Goal: Transaction & Acquisition: Purchase product/service

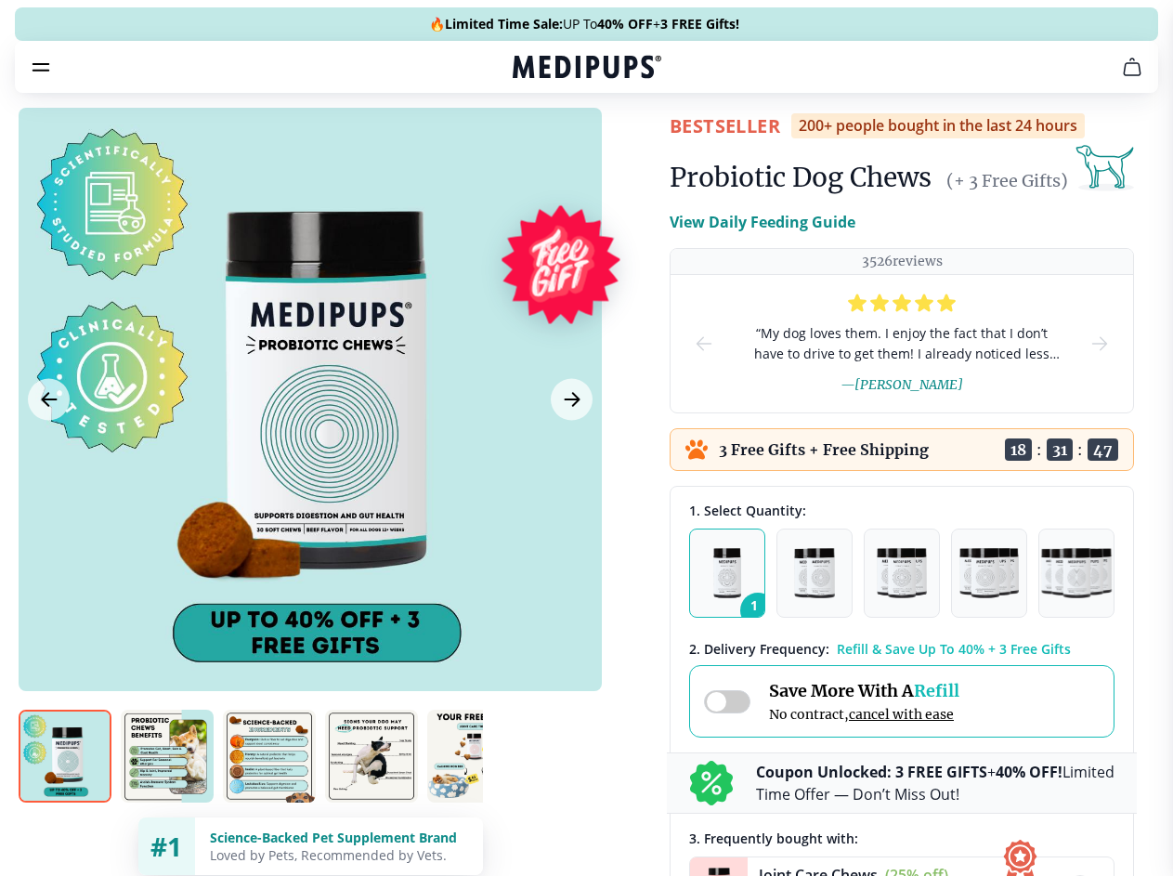
click at [534, 149] on span "Supplements" at bounding box center [580, 158] width 93 height 19
click at [629, 147] on icon "button" at bounding box center [640, 158] width 22 height 22
click at [1121, 78] on icon "cart" at bounding box center [1132, 67] width 22 height 22
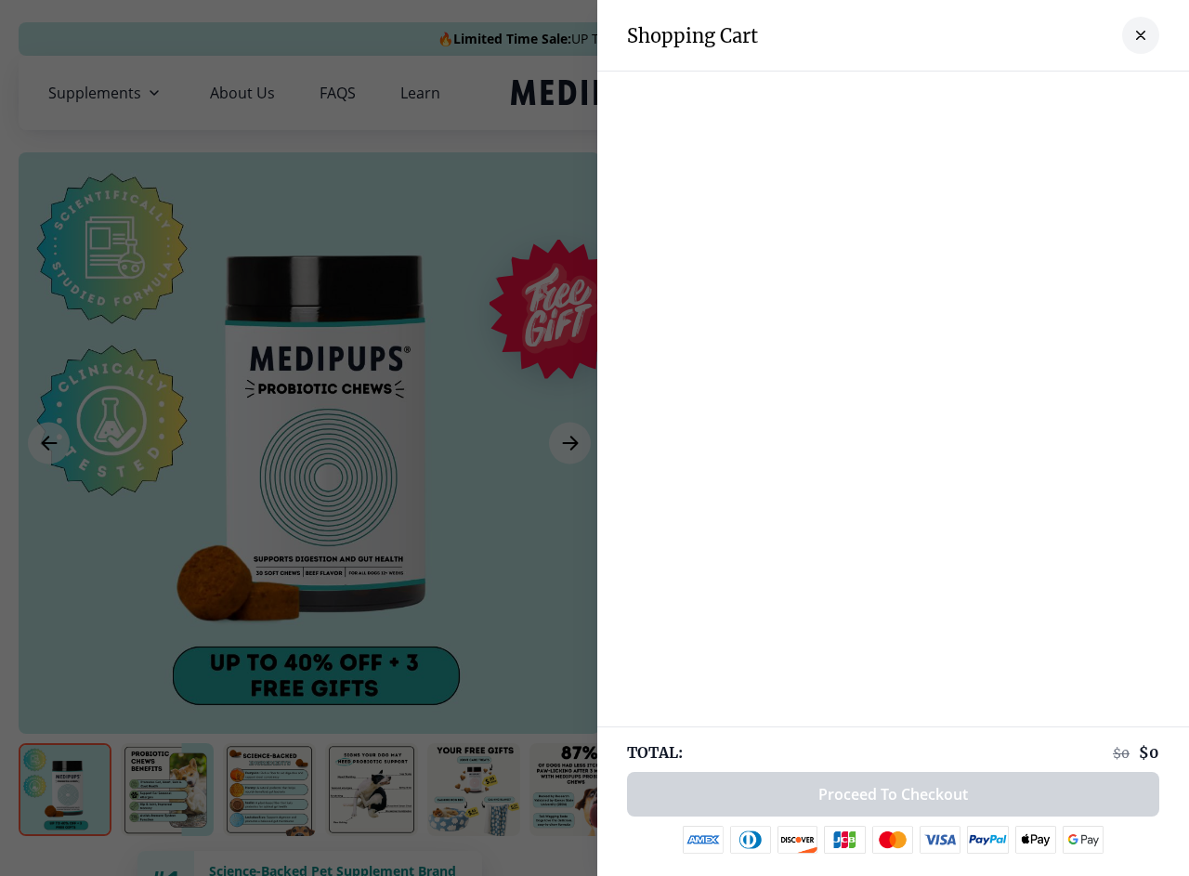
click at [903, 93] on div at bounding box center [893, 90] width 592 height 37
click at [1048, 93] on div at bounding box center [893, 90] width 592 height 37
click at [1110, 93] on div at bounding box center [893, 90] width 592 height 37
click at [309, 443] on div at bounding box center [594, 438] width 1189 height 876
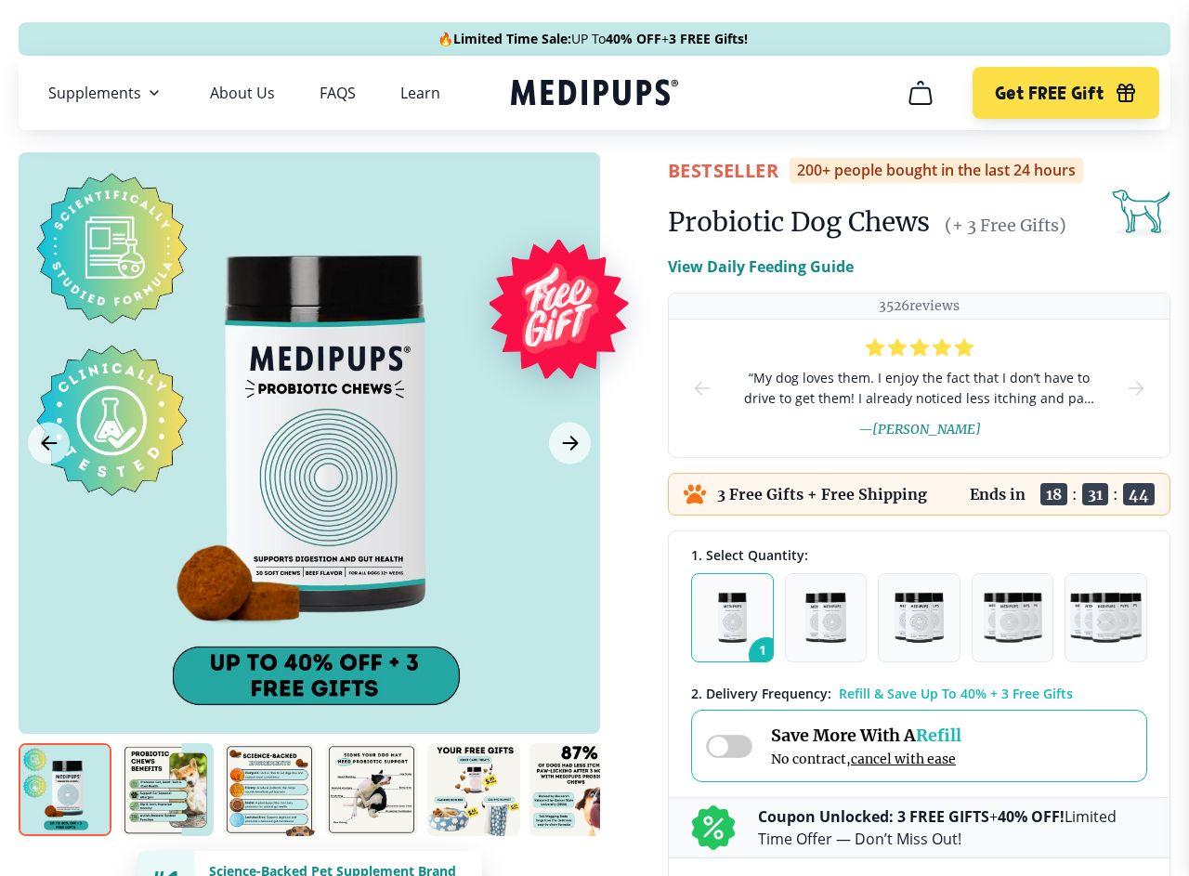
click at [48, 443] on icon "Previous Image" at bounding box center [49, 442] width 14 height 13
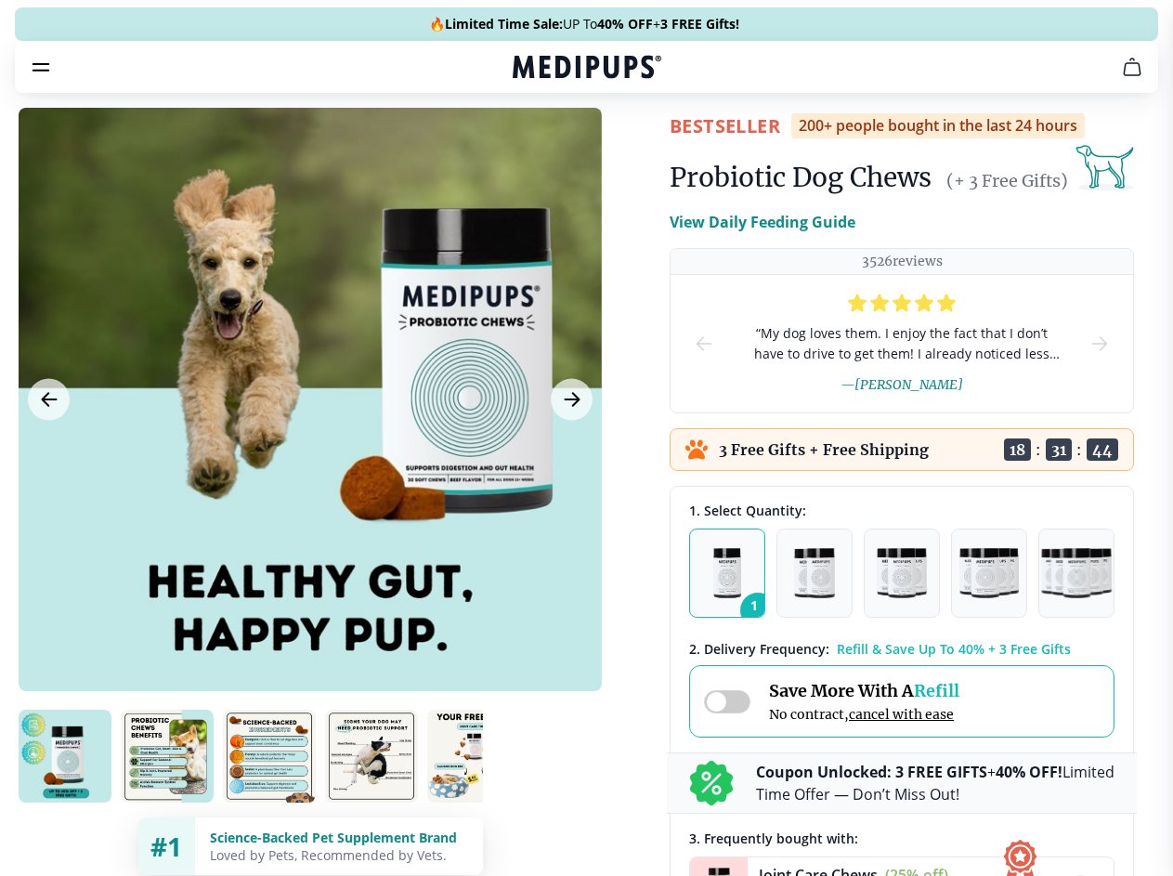
click at [569, 406] on icon "Next Image" at bounding box center [572, 399] width 14 height 13
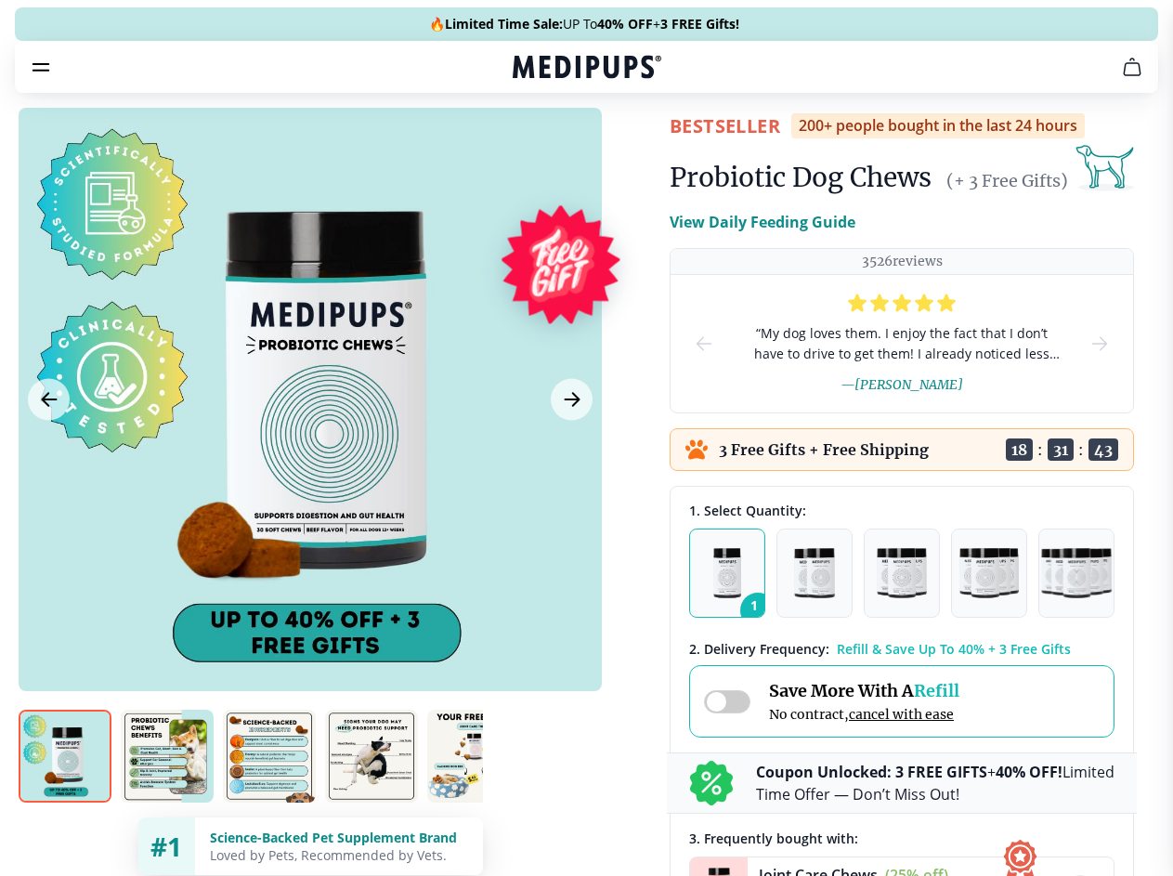
click at [65, 789] on img at bounding box center [65, 755] width 93 height 93
